Goal: Task Accomplishment & Management: Use online tool/utility

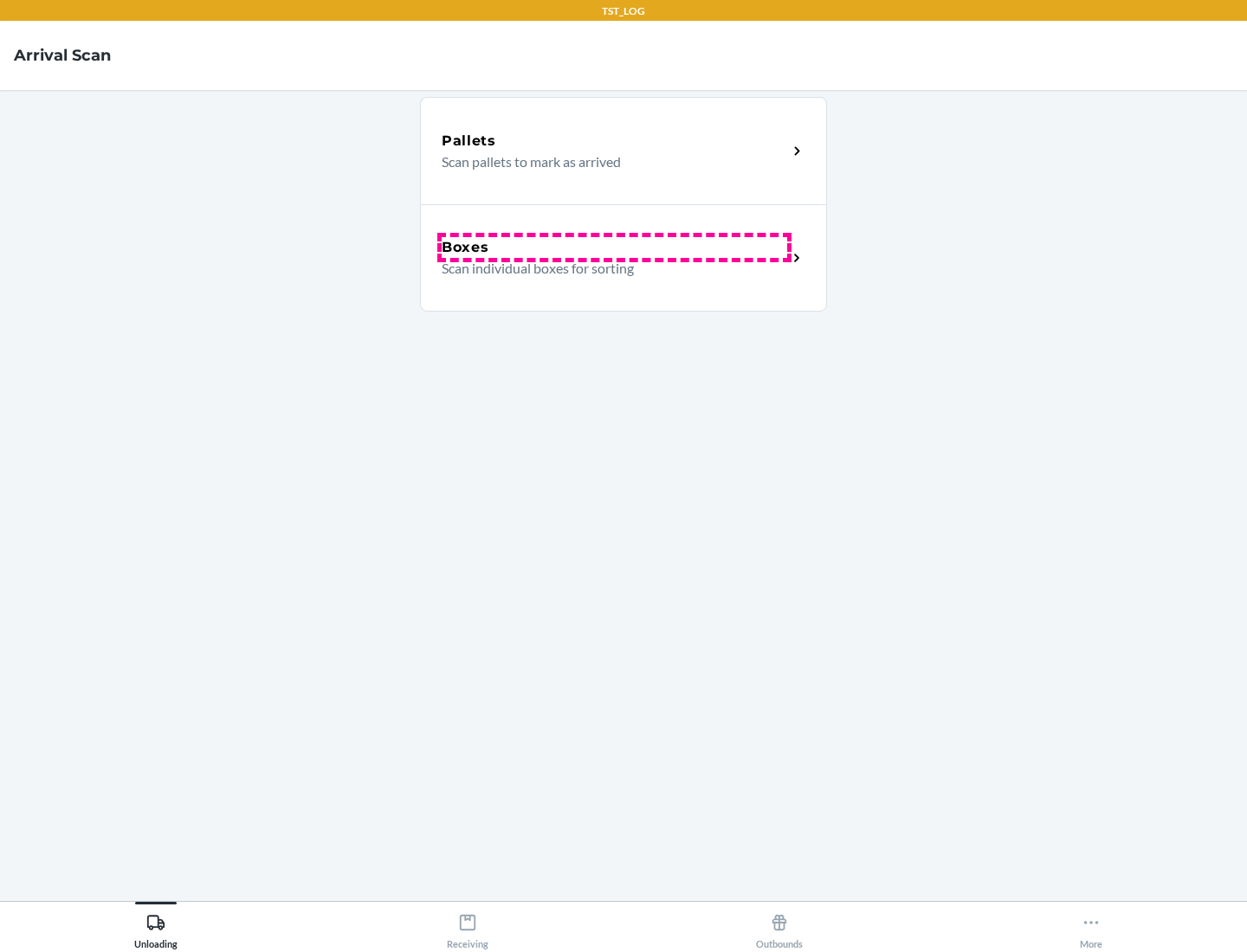
click at [614, 248] on div "Boxes" at bounding box center [614, 248] width 345 height 21
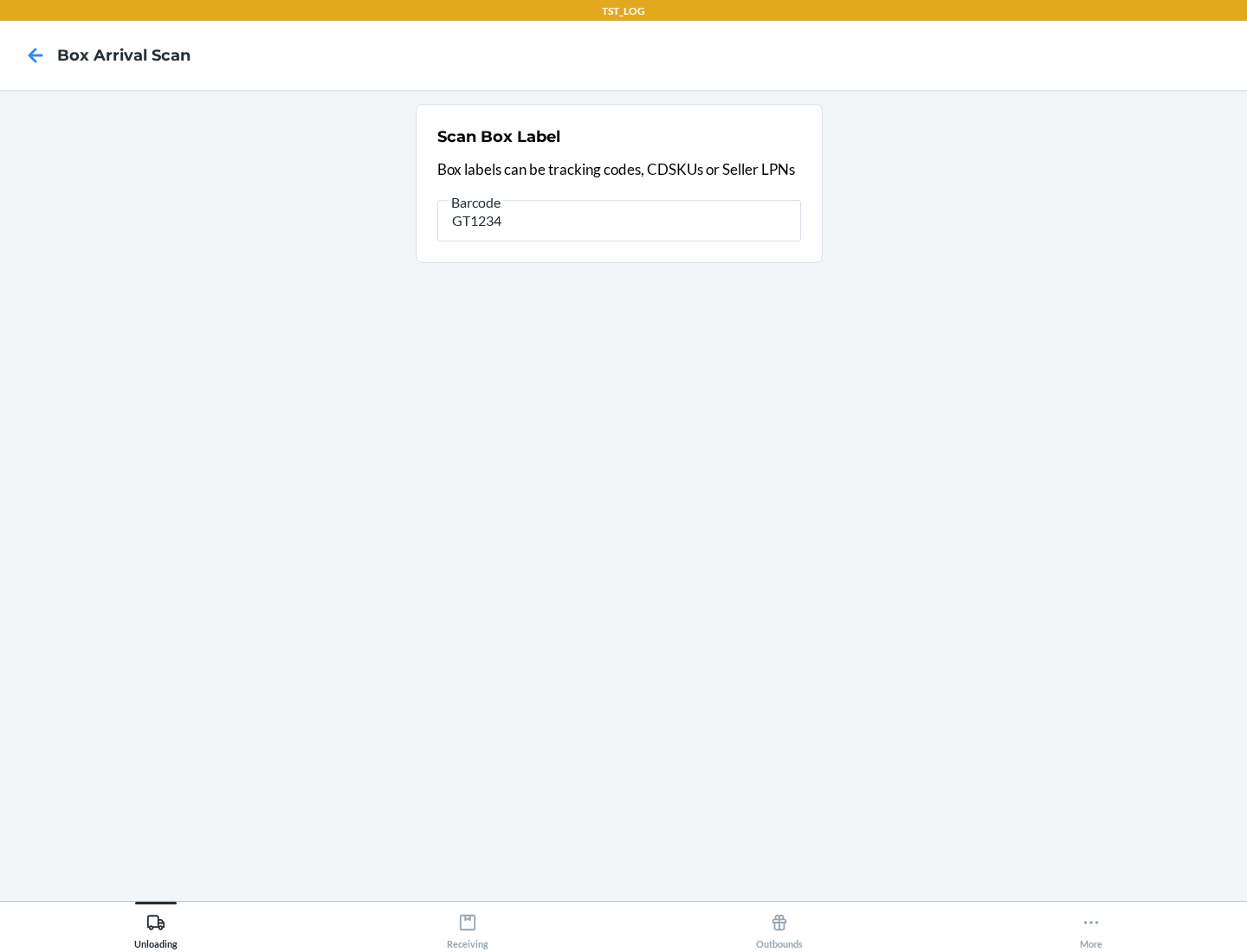
type input "GT1234"
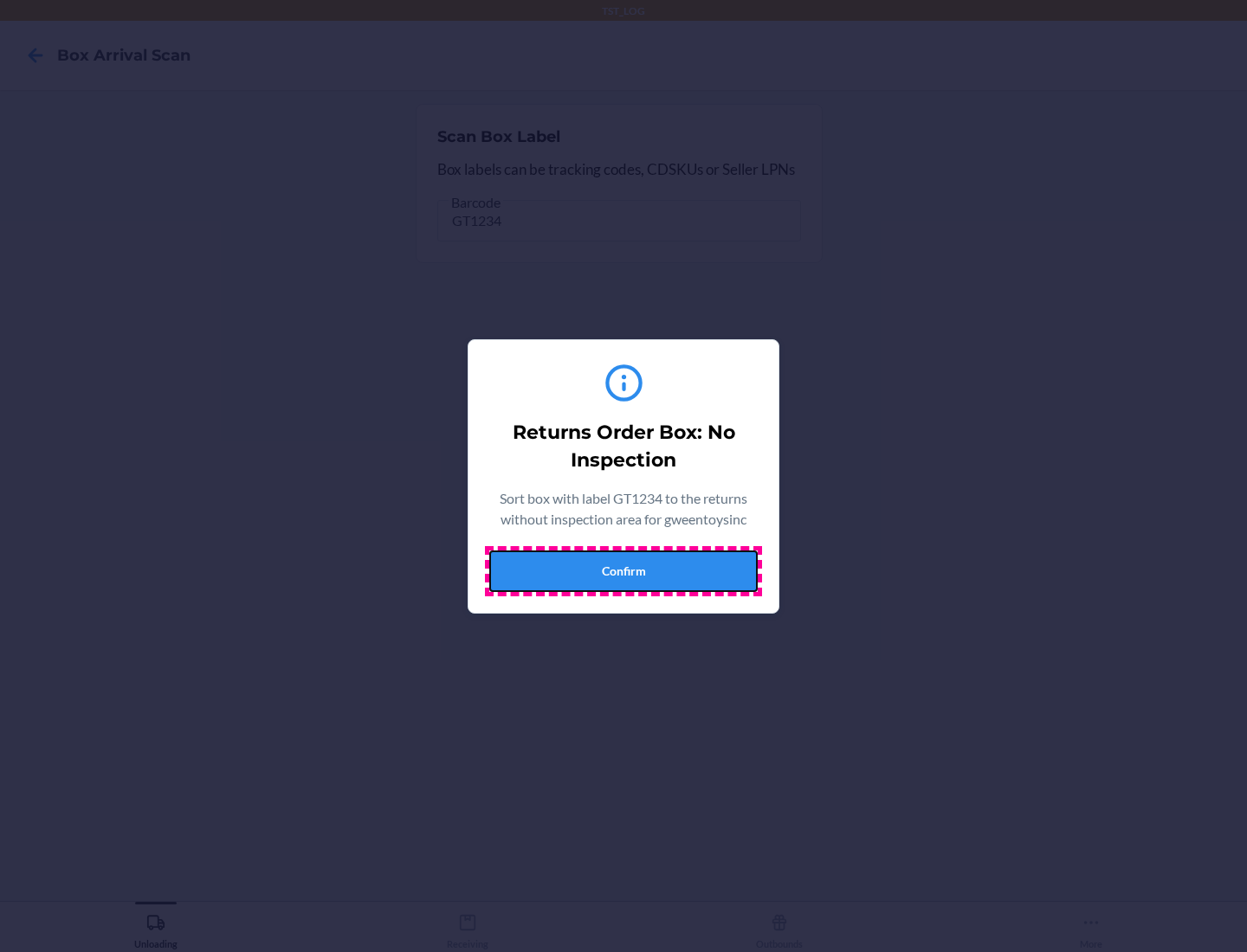
click at [624, 570] on button "Confirm" at bounding box center [623, 571] width 268 height 41
